Goal: Complete application form: Complete application form

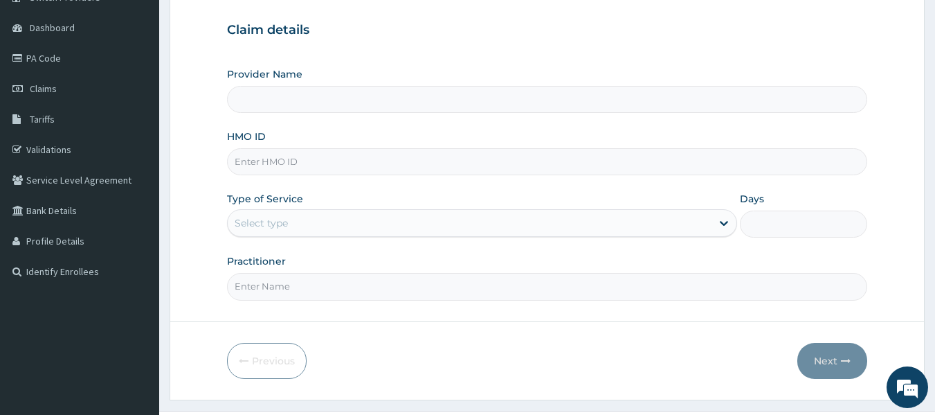
type input "Olufunmi Specialist Hospital"
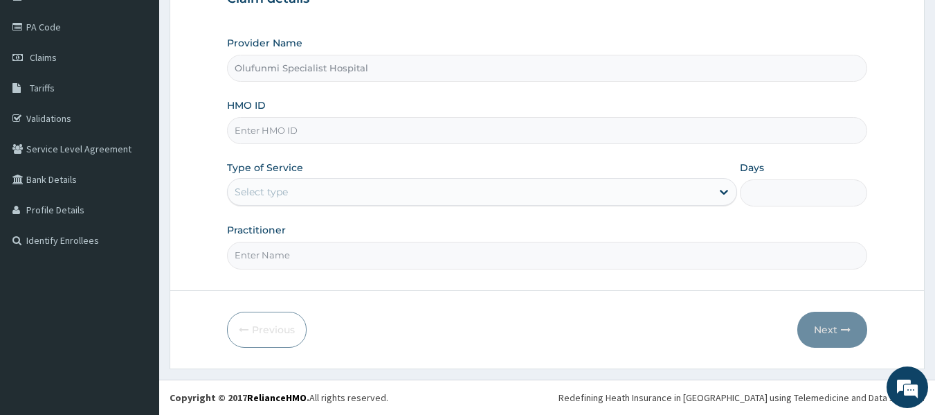
click at [515, 113] on div "HMO ID" at bounding box center [547, 121] width 641 height 46
click at [507, 126] on input "HMO ID" at bounding box center [547, 130] width 641 height 27
type input "RET/20544/A"
click at [515, 201] on div "Select type" at bounding box center [470, 192] width 484 height 22
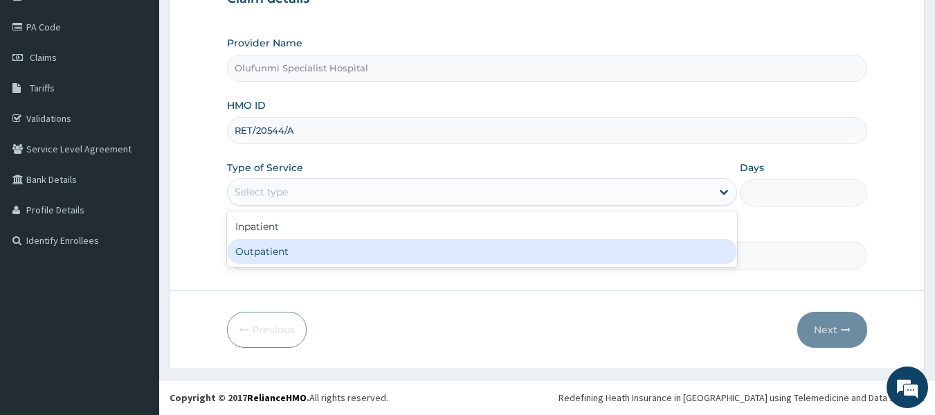
click at [478, 250] on div "Outpatient" at bounding box center [482, 251] width 510 height 25
type input "1"
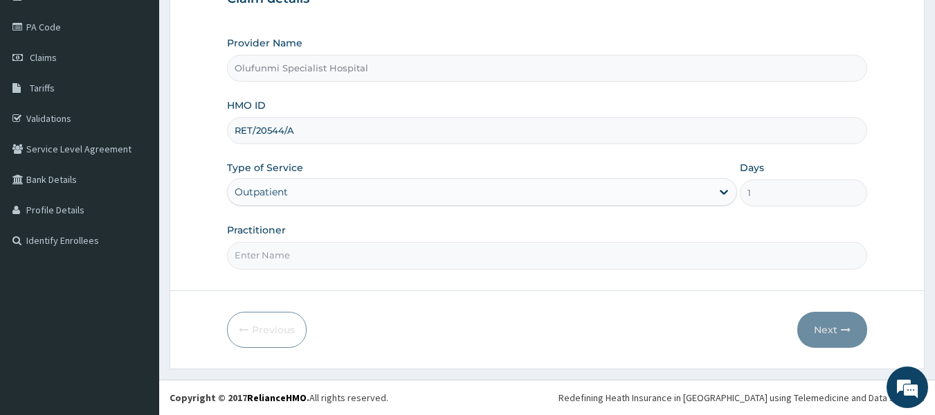
click at [490, 260] on input "Practitioner" at bounding box center [547, 255] width 641 height 27
type input "DR (MRS) [PERSON_NAME]"
click at [803, 324] on button "Next" at bounding box center [833, 330] width 70 height 36
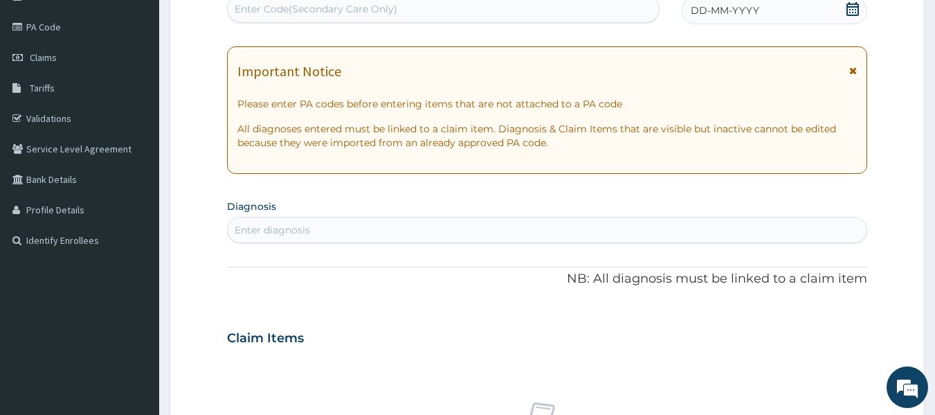
click at [361, 12] on div "Enter Code(Secondary Care Only)" at bounding box center [316, 9] width 163 height 14
paste input "PA/48141C"
type input "PA/48141C"
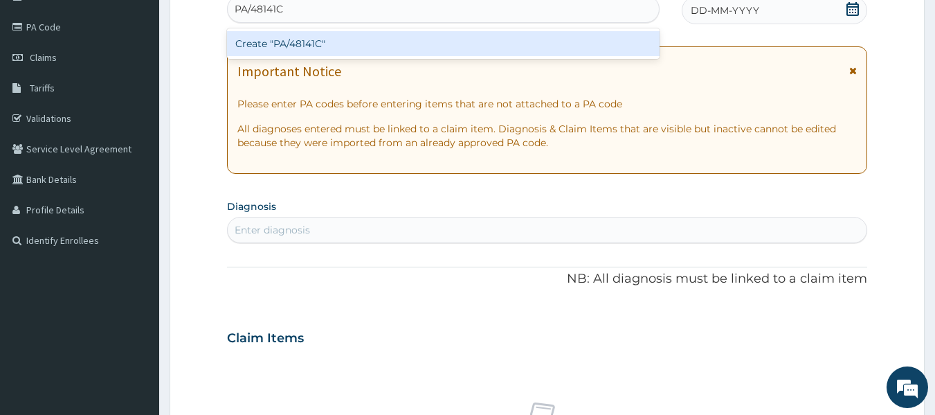
click at [346, 39] on div "Create "PA/48141C"" at bounding box center [443, 43] width 433 height 25
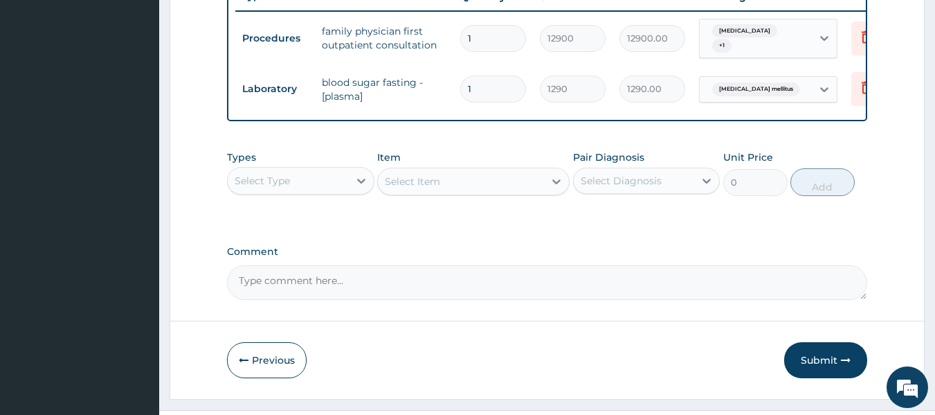
scroll to position [582, 0]
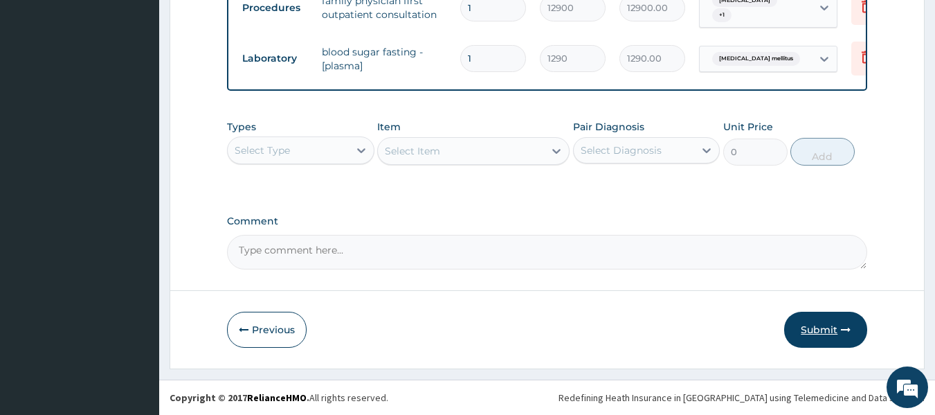
click at [809, 336] on button "Submit" at bounding box center [826, 330] width 83 height 36
